Goal: Task Accomplishment & Management: Complete application form

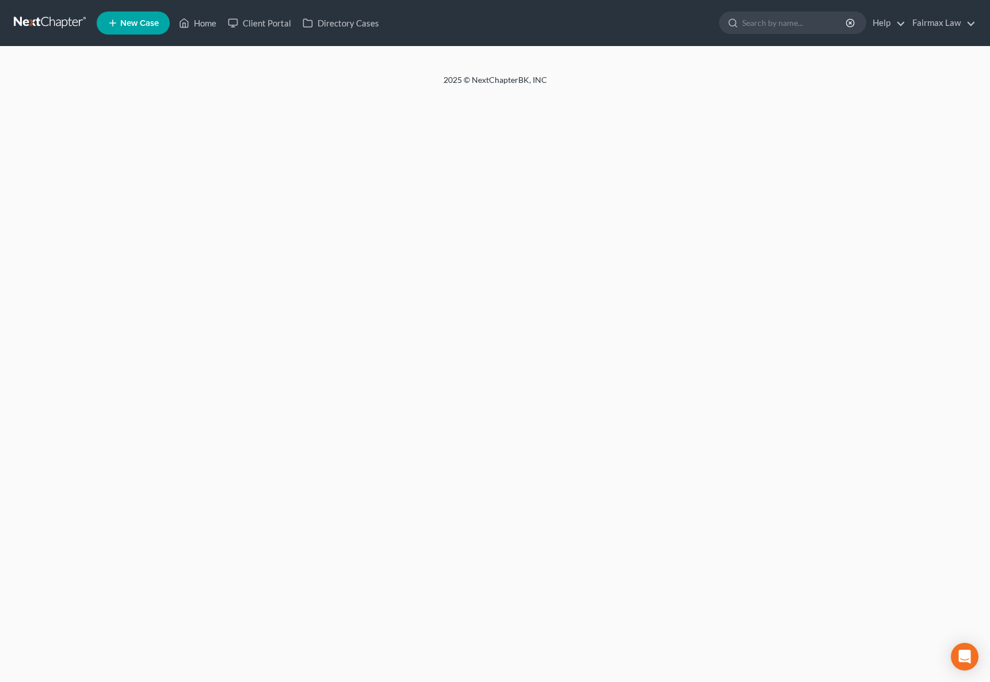
select select "0"
select select "3"
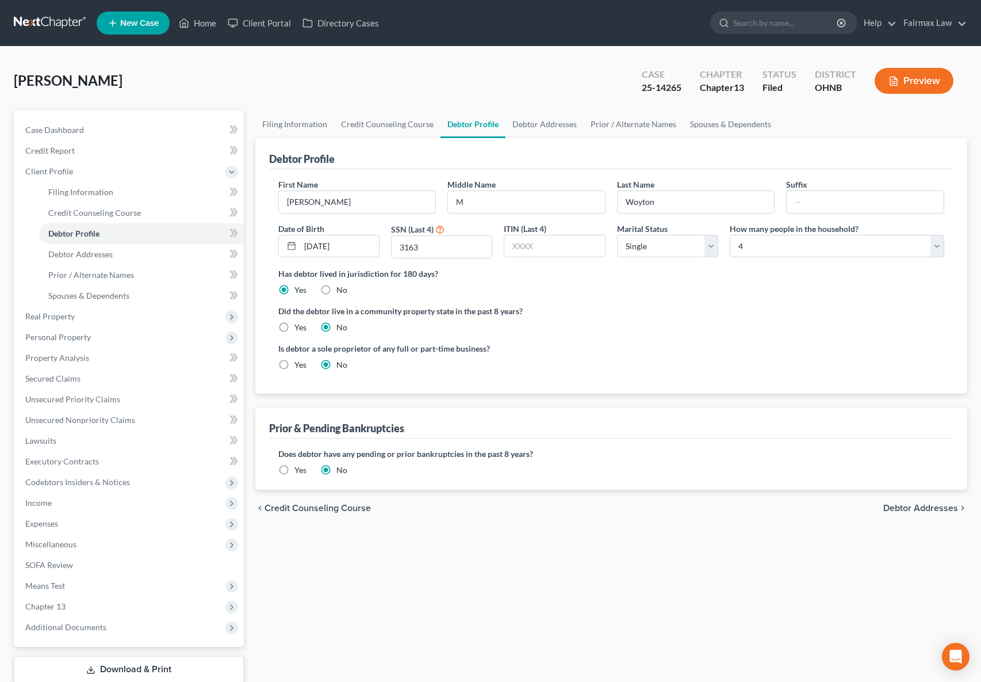
radio input "true"
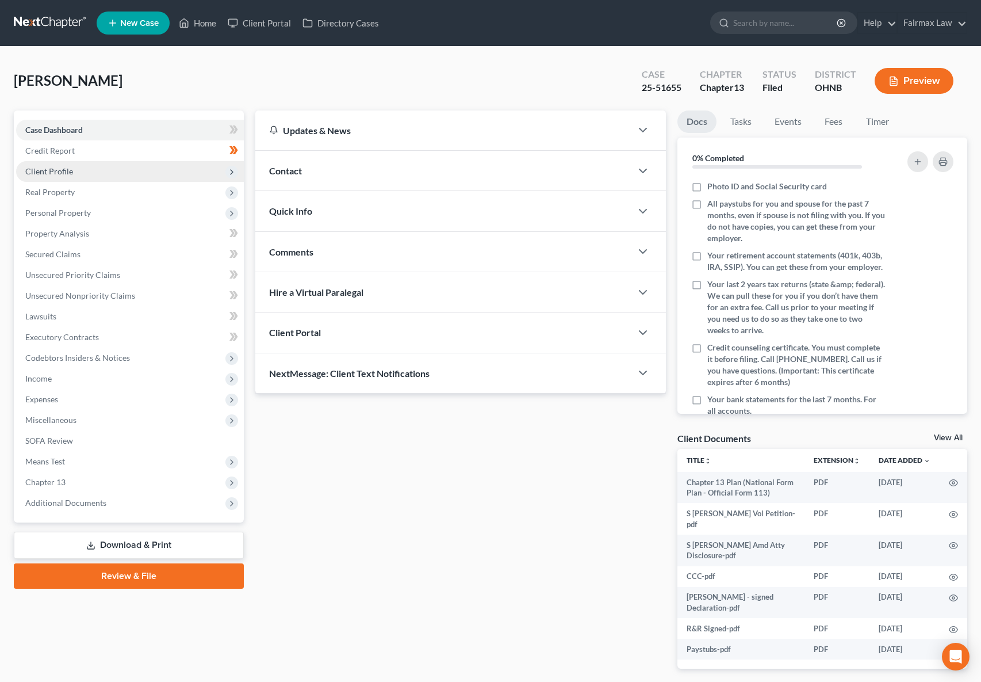
click at [61, 167] on span "Client Profile" at bounding box center [49, 171] width 48 height 10
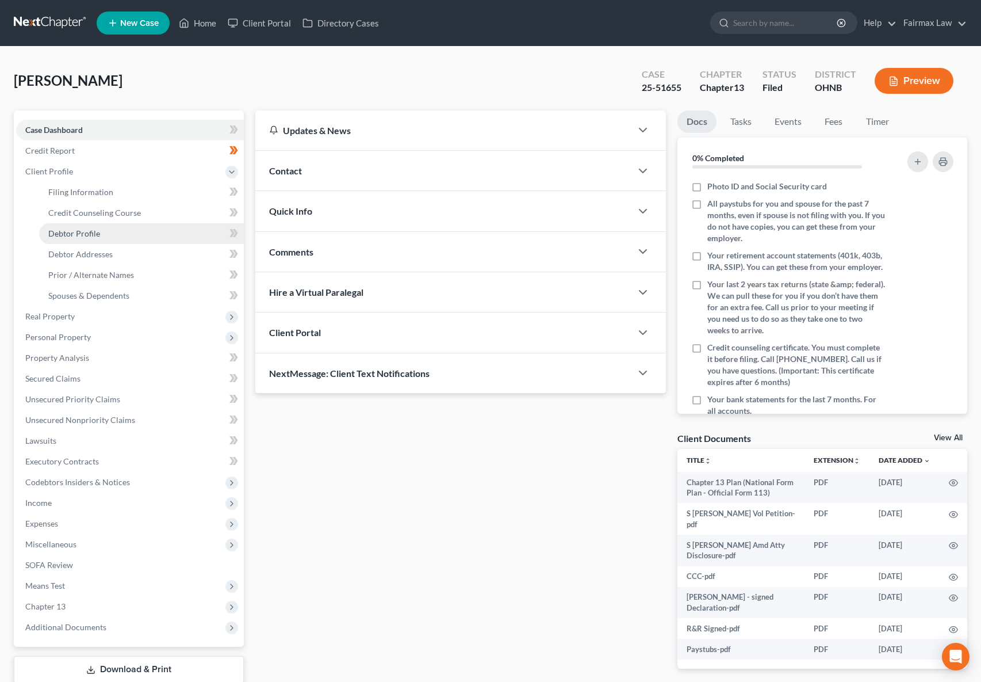
click at [101, 238] on link "Debtor Profile" at bounding box center [141, 233] width 205 height 21
select select "0"
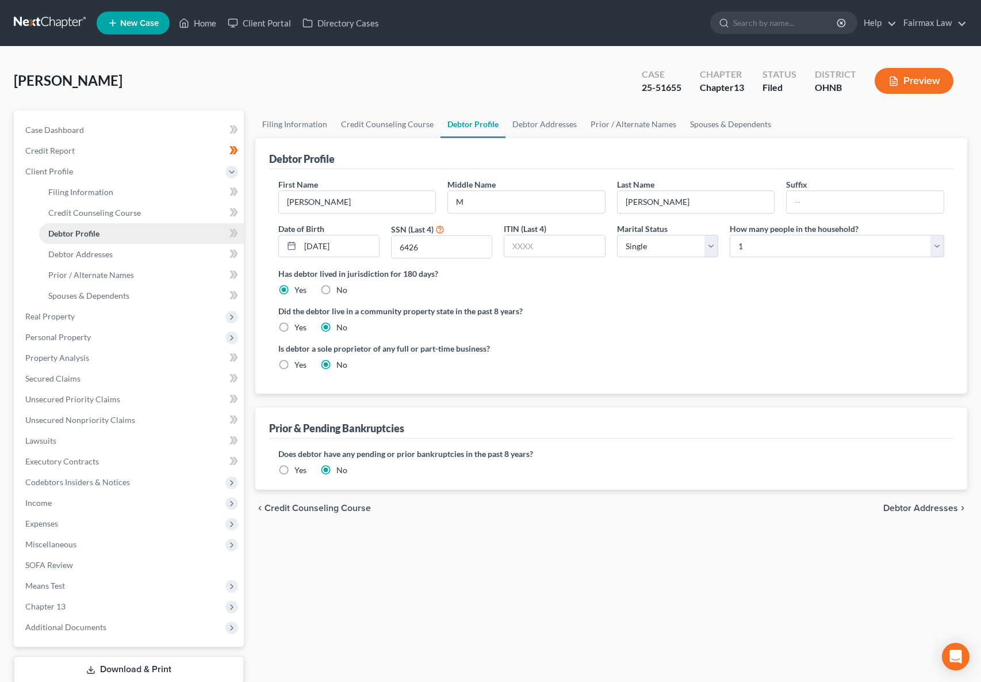
radio input "true"
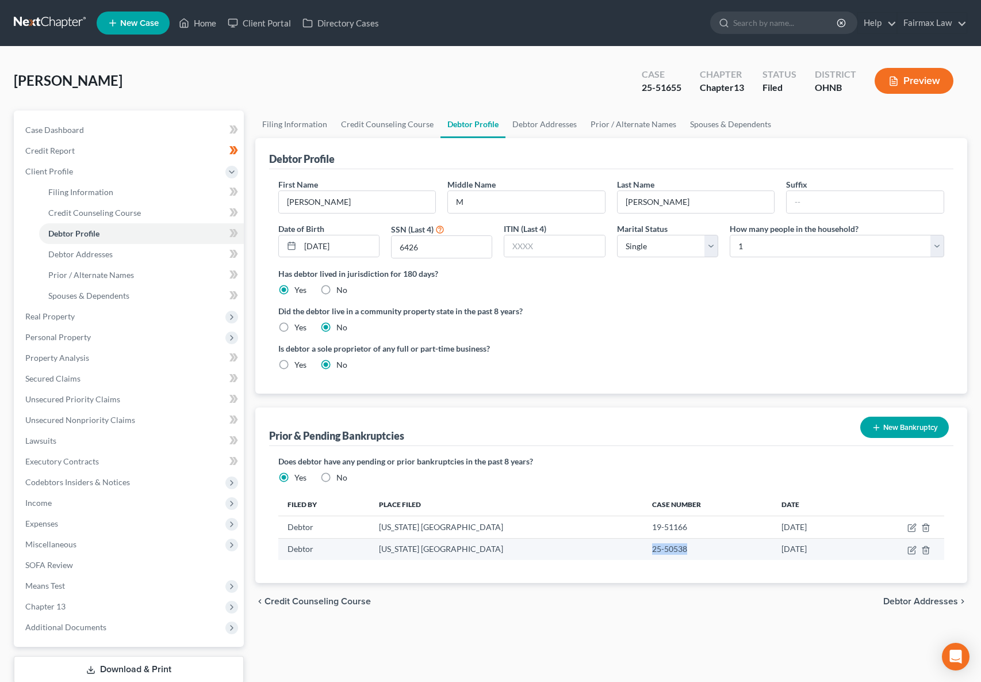
drag, startPoint x: 646, startPoint y: 545, endPoint x: 597, endPoint y: 549, distance: 49.6
click at [643, 549] on td "25-50538" at bounding box center [707, 549] width 129 height 22
copy td "25-50538"
